Goal: Find specific page/section: Find specific page/section

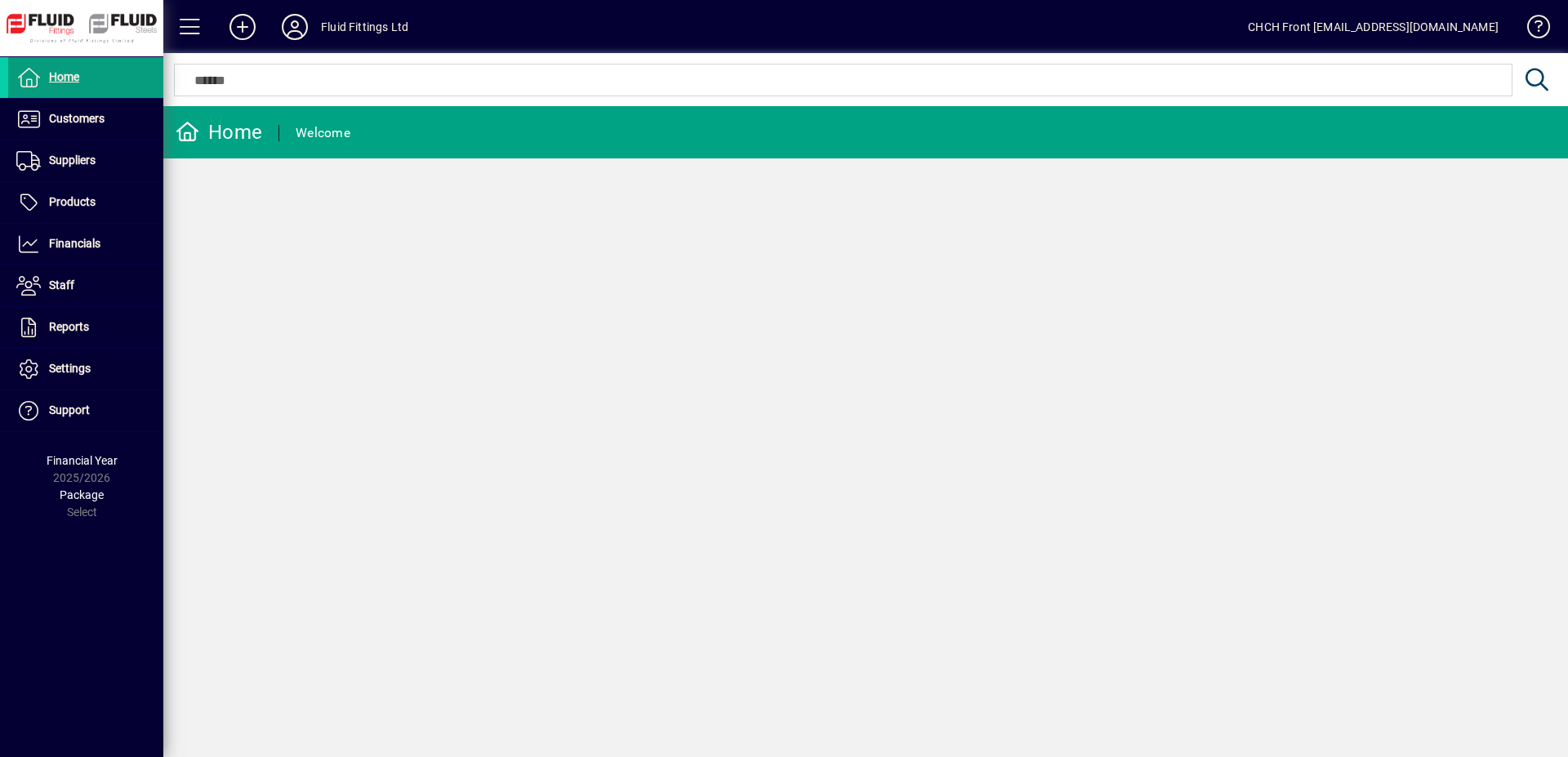
click at [700, 390] on div "Home Welcome" at bounding box center [866, 432] width 1405 height 651
click at [127, 112] on span at bounding box center [85, 119] width 155 height 39
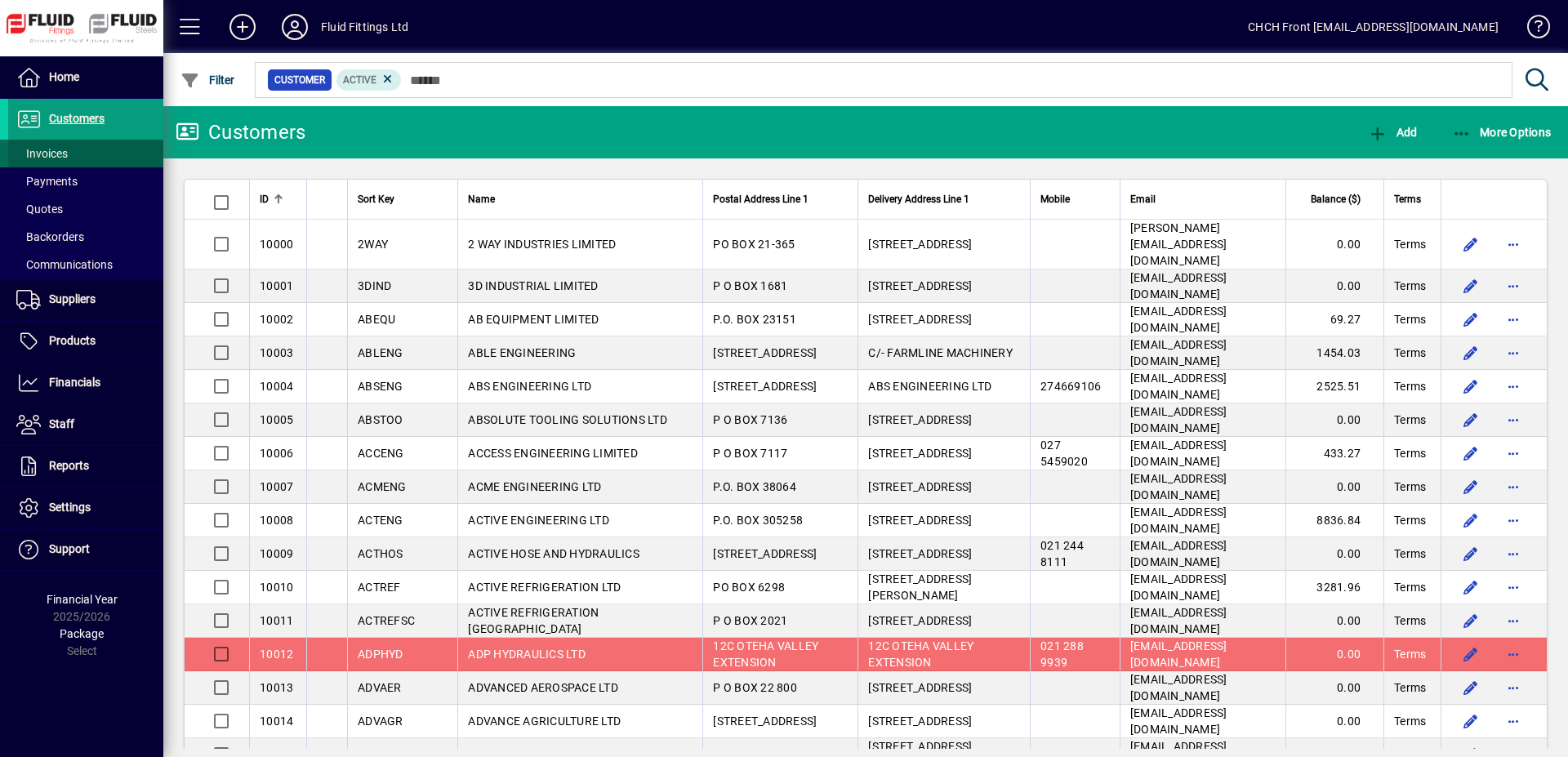
click at [100, 152] on span at bounding box center [85, 153] width 155 height 39
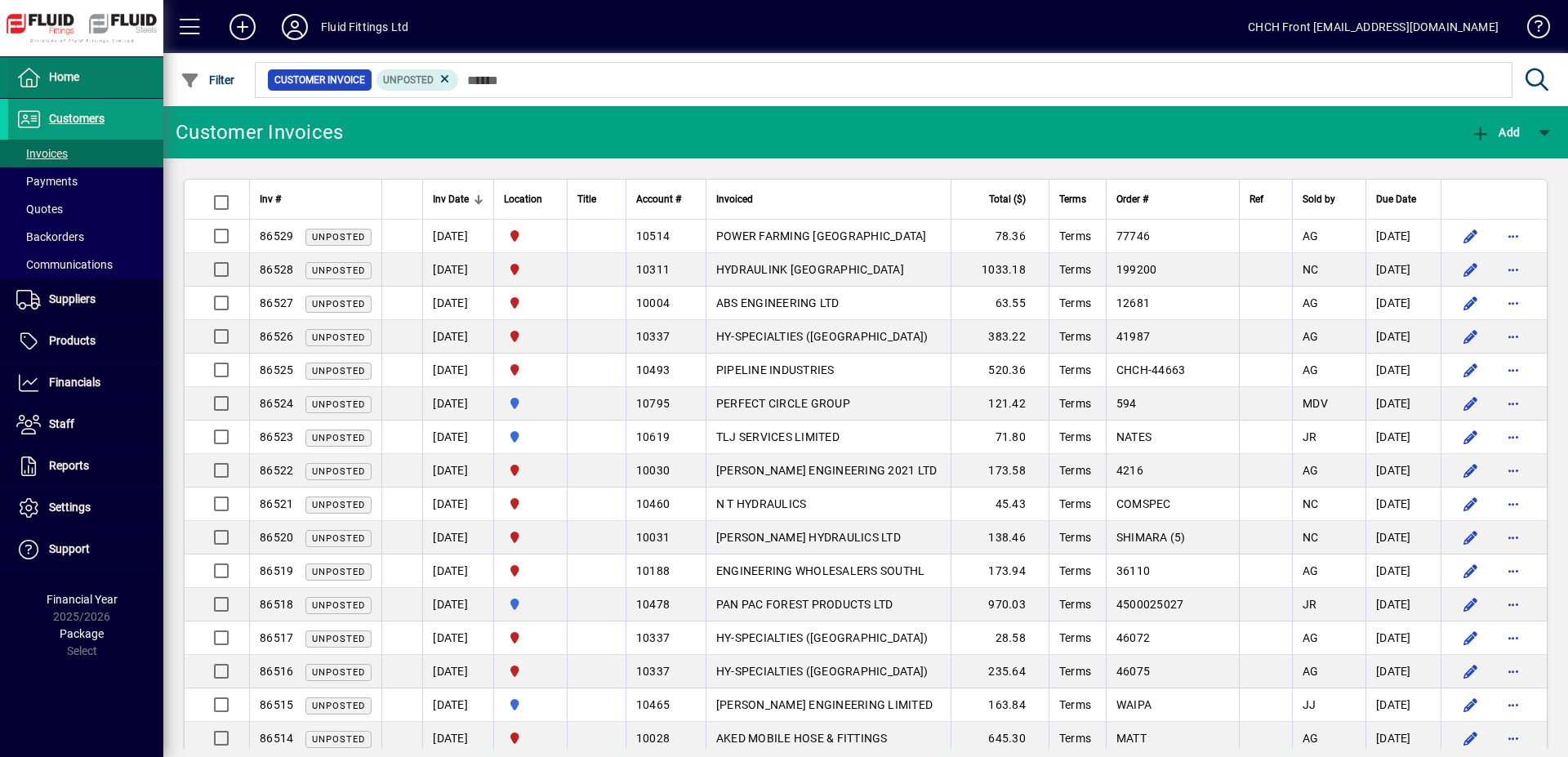
click at [92, 73] on span at bounding box center [85, 77] width 155 height 39
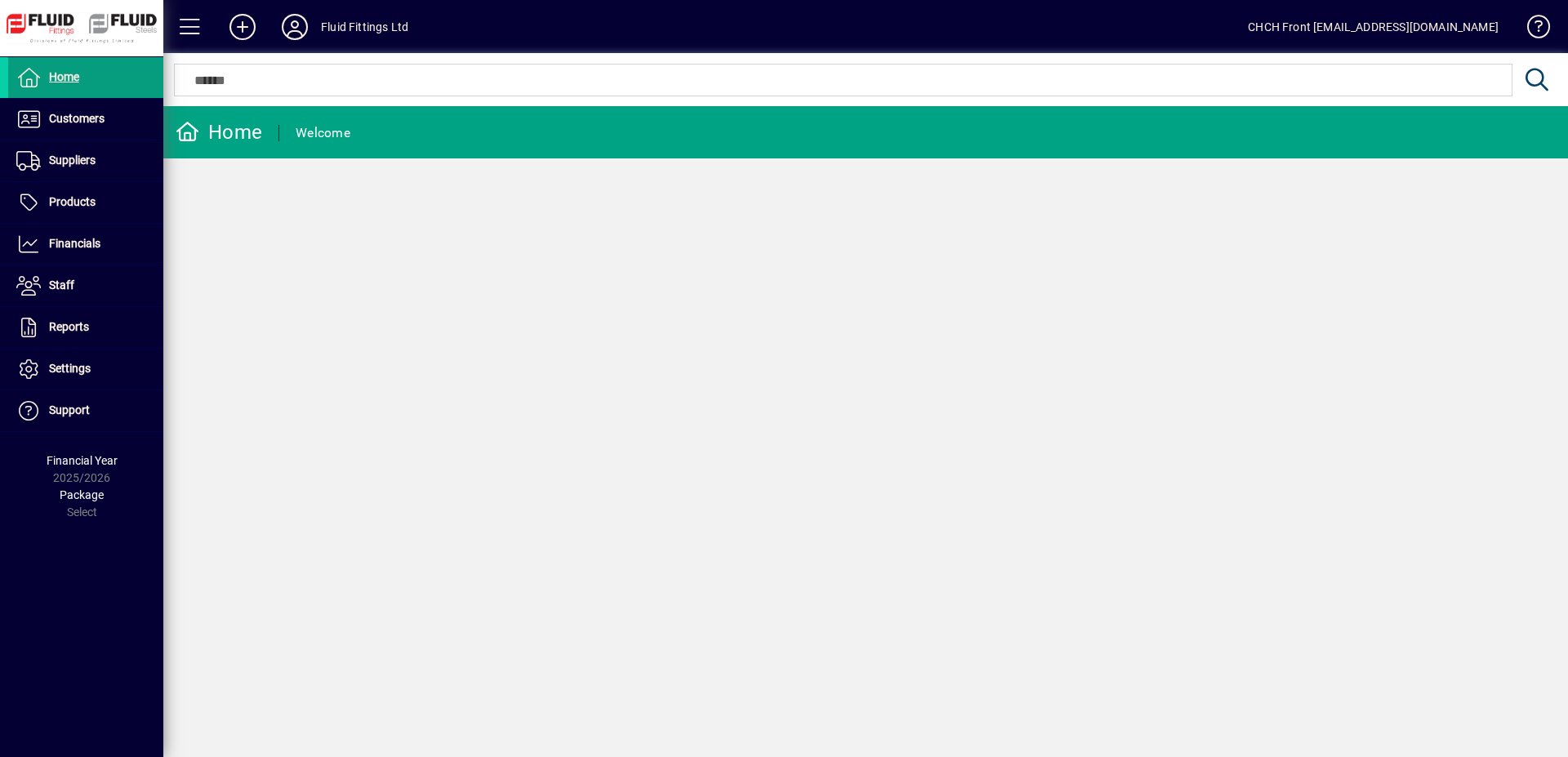
click at [395, 127] on mat-toolbar-row "Home Welcome" at bounding box center [866, 133] width 1405 height 53
click at [109, 116] on span at bounding box center [85, 119] width 155 height 39
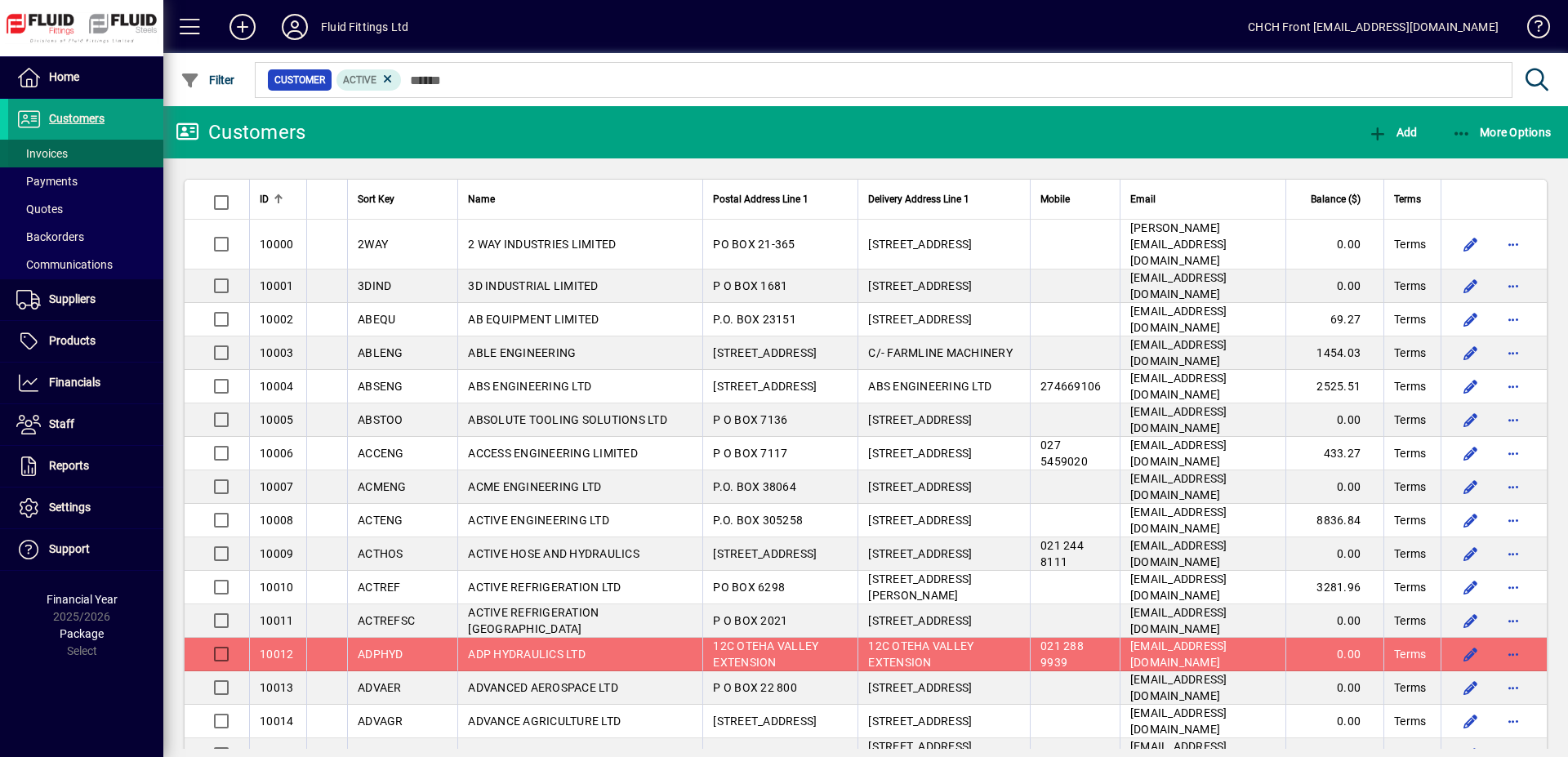
click at [100, 153] on span at bounding box center [85, 153] width 155 height 39
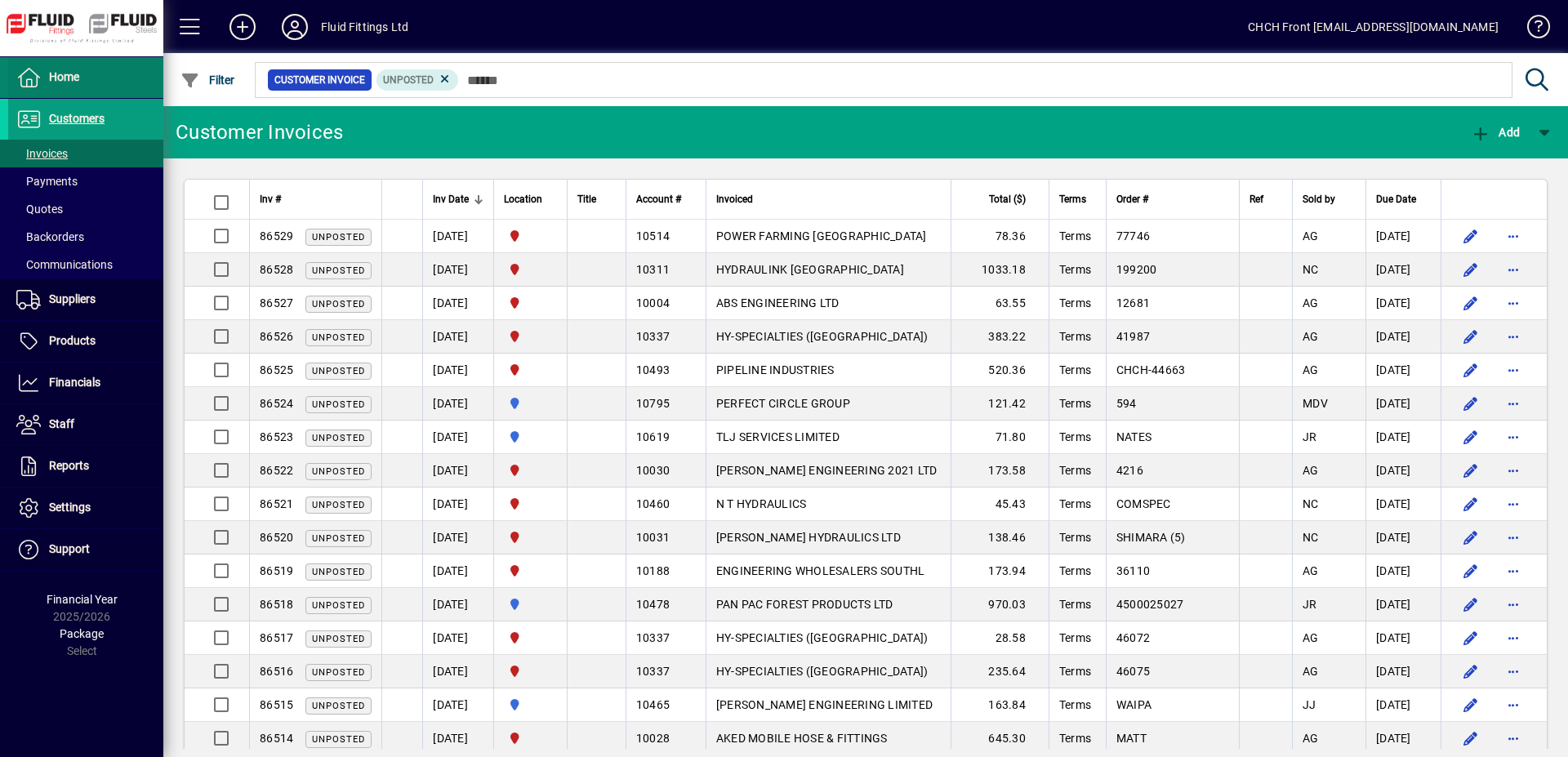
click at [132, 69] on span at bounding box center [85, 77] width 155 height 39
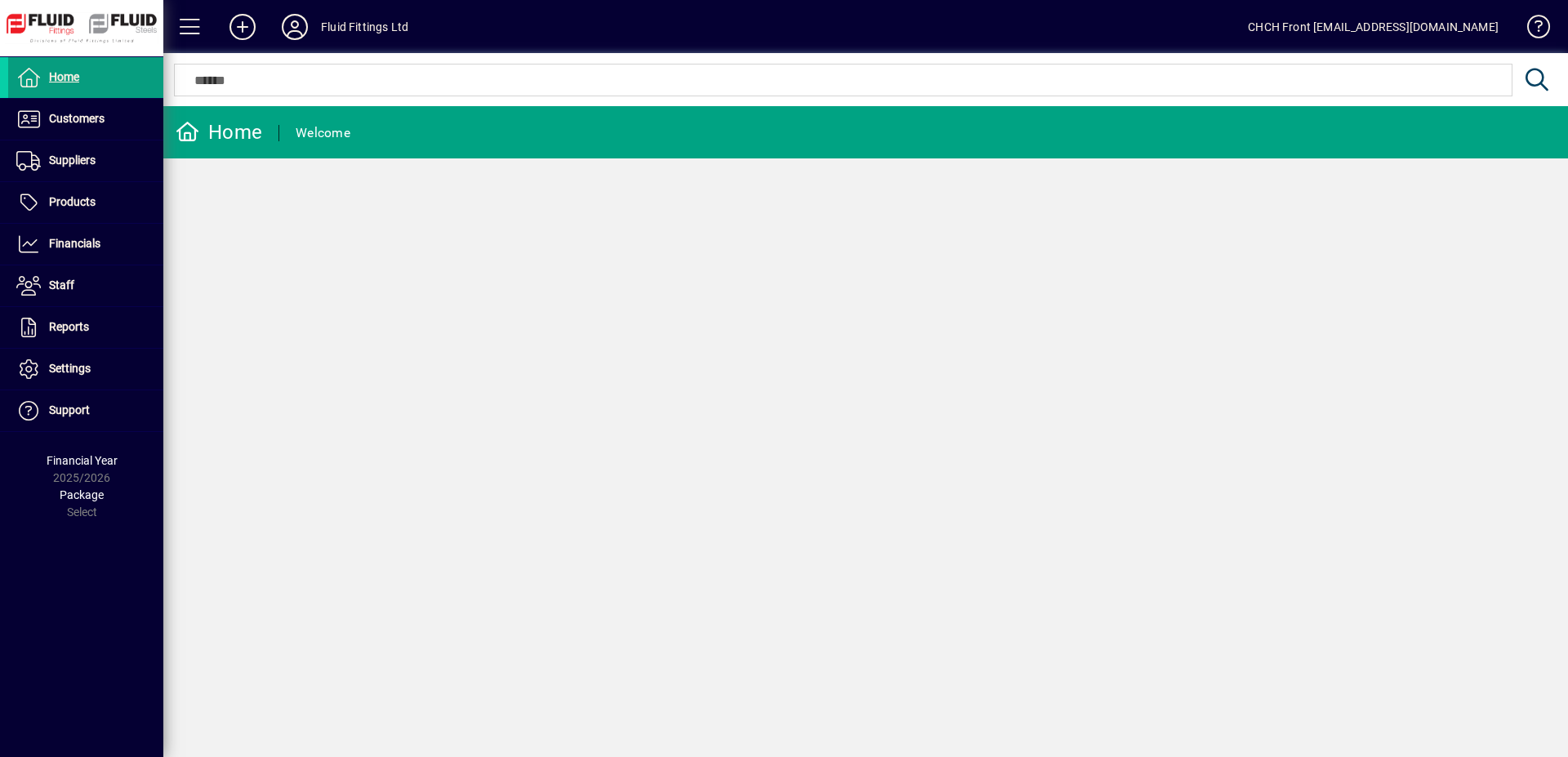
click at [451, 136] on mat-toolbar-row "Home Welcome" at bounding box center [866, 133] width 1405 height 53
